Goal: Task Accomplishment & Management: Use online tool/utility

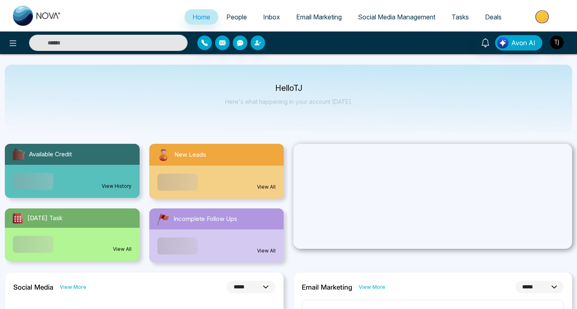
select select "*"
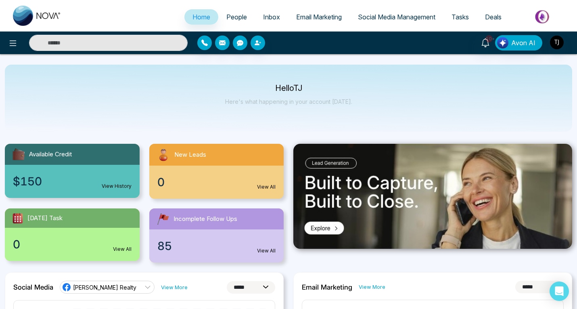
click at [387, 15] on span "Social Media Management" at bounding box center [397, 17] width 78 height 8
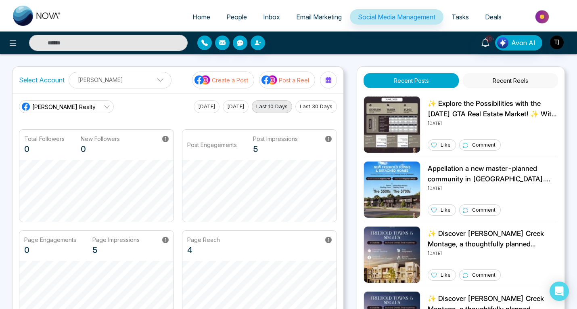
click at [290, 80] on p "Post a Reel" at bounding box center [294, 80] width 30 height 8
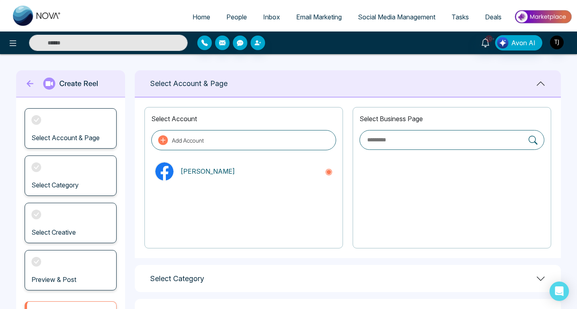
click at [293, 185] on div "Select Account Add Account [PERSON_NAME]" at bounding box center [244, 177] width 199 height 141
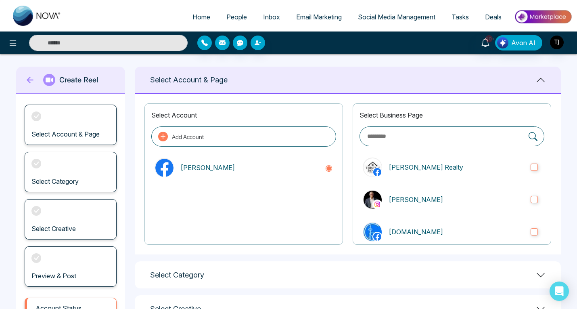
scroll to position [4, 0]
click at [505, 162] on p "[PERSON_NAME] Realty" at bounding box center [457, 167] width 136 height 10
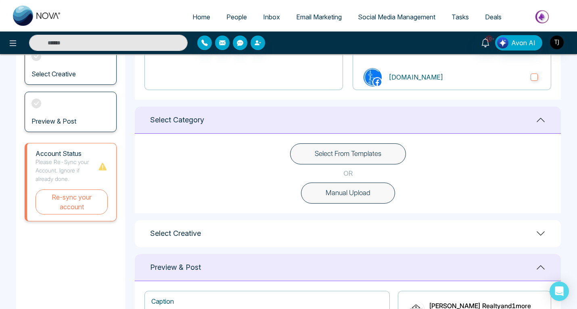
scroll to position [157, 0]
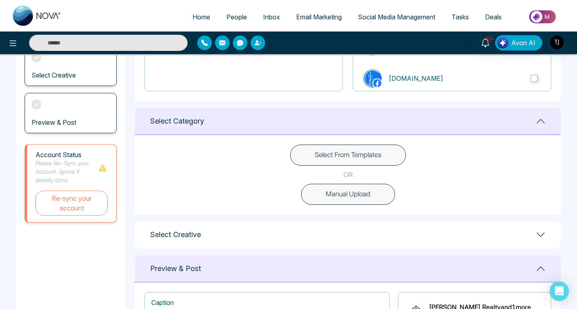
click at [349, 195] on button "Manual Upload" at bounding box center [348, 194] width 94 height 21
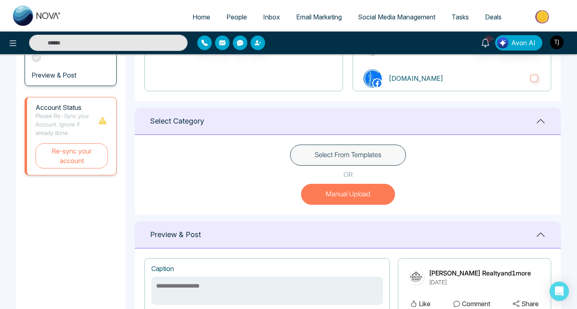
click at [341, 188] on button "Manual Upload" at bounding box center [348, 194] width 94 height 21
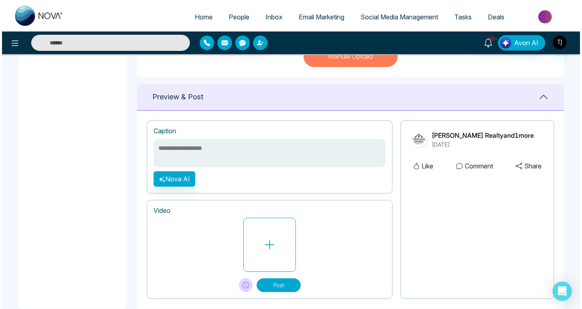
scroll to position [310, 0]
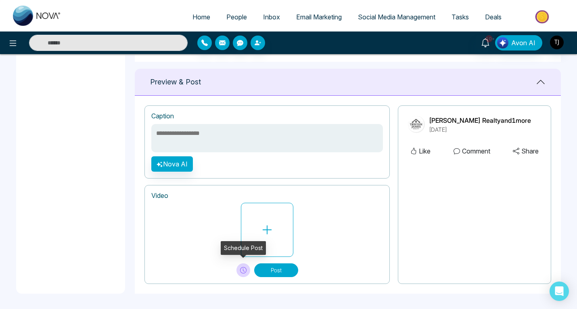
click at [242, 267] on icon at bounding box center [243, 270] width 6 height 6
